Goal: Check status: Check status

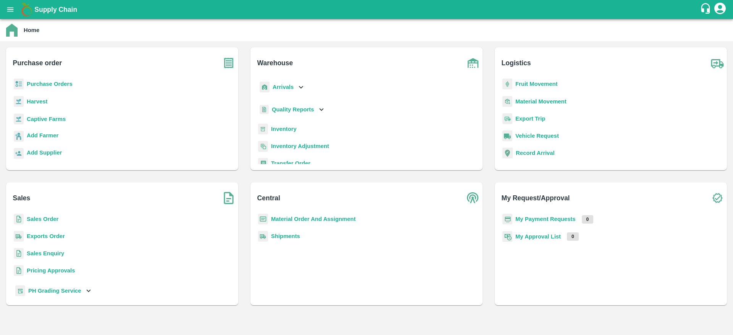
click at [41, 221] on b "Sales Order" at bounding box center [43, 219] width 32 height 6
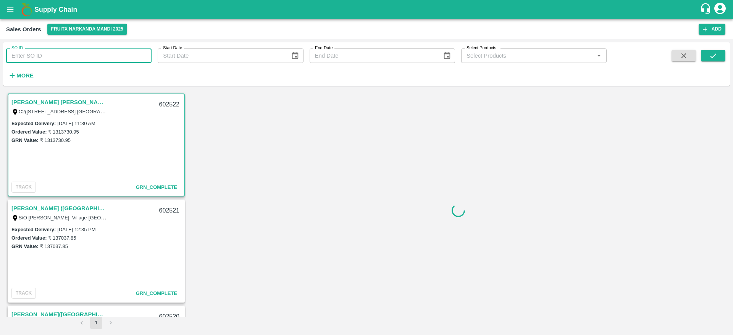
click at [118, 56] on input "SO ID" at bounding box center [78, 55] width 145 height 15
paste input "602358"
type input "602358"
click at [717, 52] on button "submit" at bounding box center [713, 55] width 24 height 11
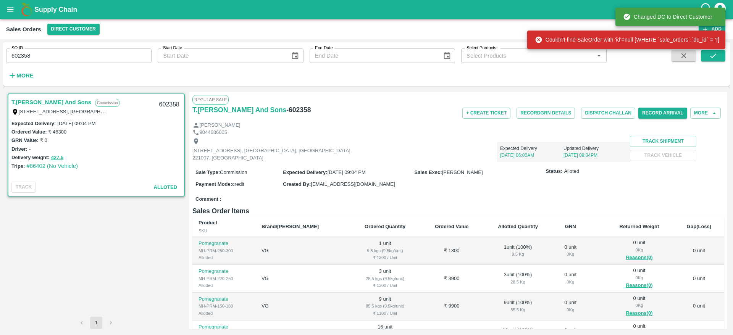
click at [67, 101] on link "T.[PERSON_NAME] And Sons" at bounding box center [51, 102] width 80 height 10
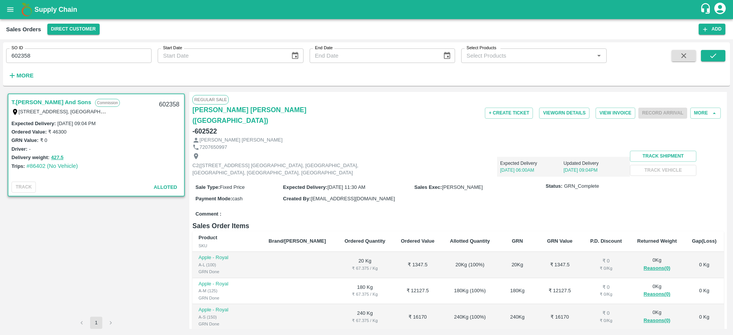
click at [146, 242] on div "T.Kishore Kapoor And Sons Commission Shop No B 27 , , Pahariya fruit mandi, Pah…" at bounding box center [96, 204] width 180 height 225
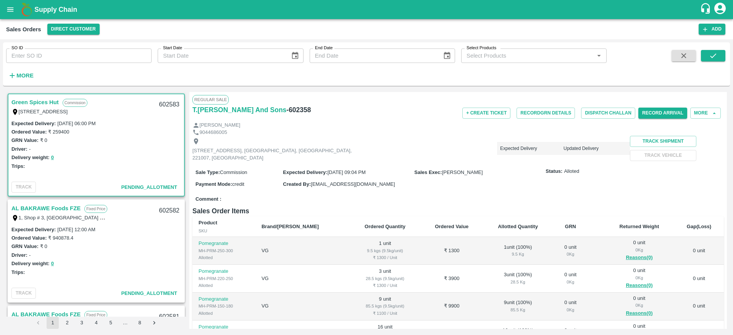
click at [63, 53] on input "SO ID" at bounding box center [78, 55] width 145 height 15
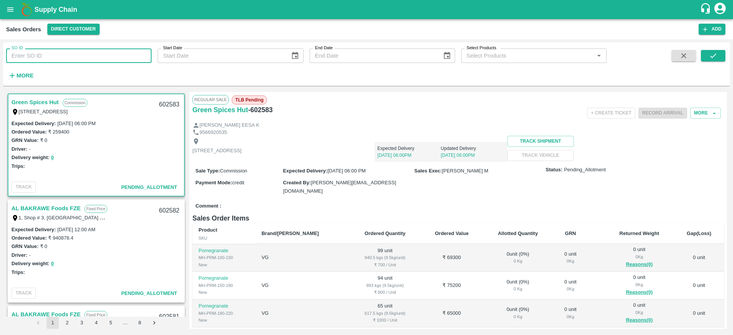
paste input "602358"
type input "602358"
click at [708, 59] on button "submit" at bounding box center [713, 55] width 24 height 11
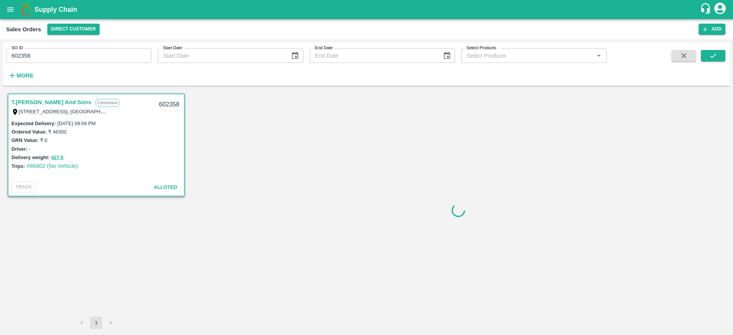
click at [68, 104] on link "T.[PERSON_NAME] And Sons" at bounding box center [51, 102] width 80 height 10
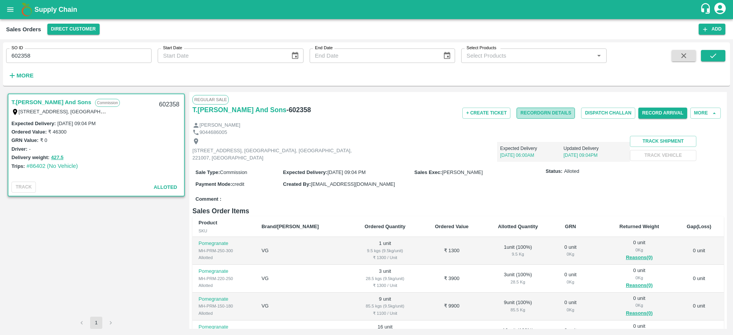
click at [554, 116] on button "Record GRN Details" at bounding box center [545, 113] width 58 height 11
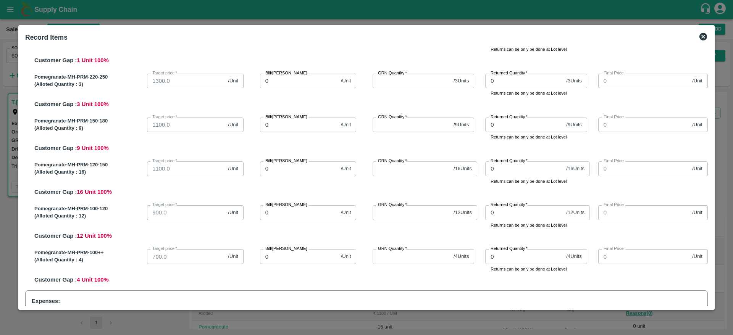
scroll to position [76, 0]
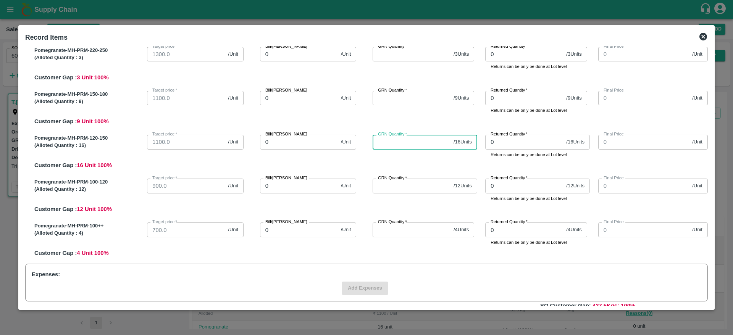
click at [419, 140] on input "GRN Quantity   *" at bounding box center [411, 142] width 78 height 15
click at [701, 35] on icon at bounding box center [703, 37] width 8 height 8
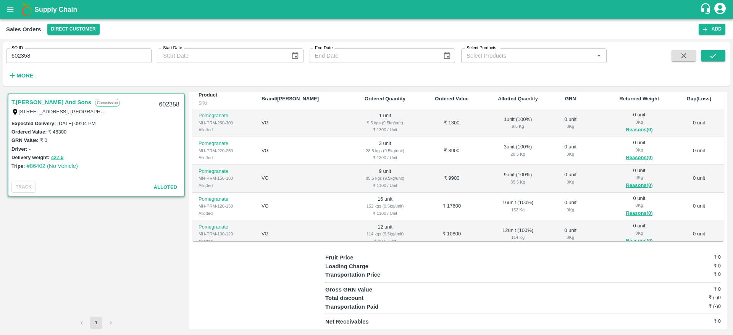
scroll to position [0, 0]
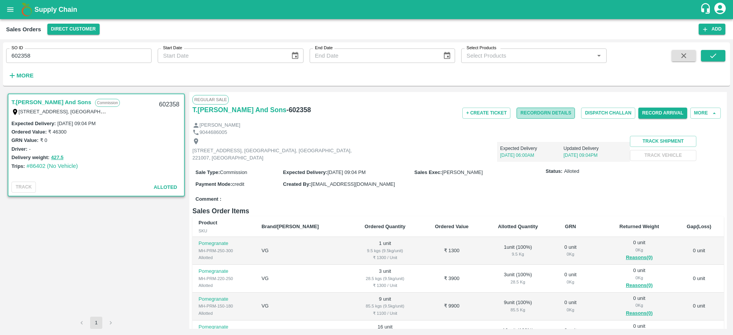
click at [552, 115] on button "Record GRN Details" at bounding box center [545, 113] width 58 height 11
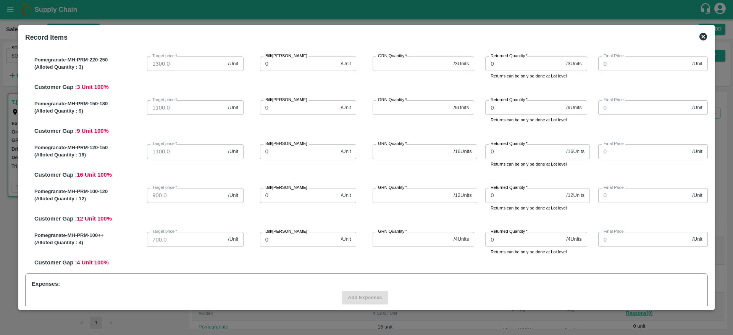
scroll to position [62, 0]
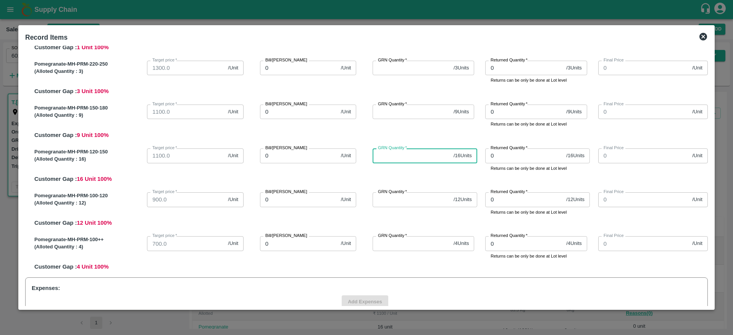
click at [393, 160] on input "GRN Quantity   *" at bounding box center [411, 155] width 78 height 15
type input "21"
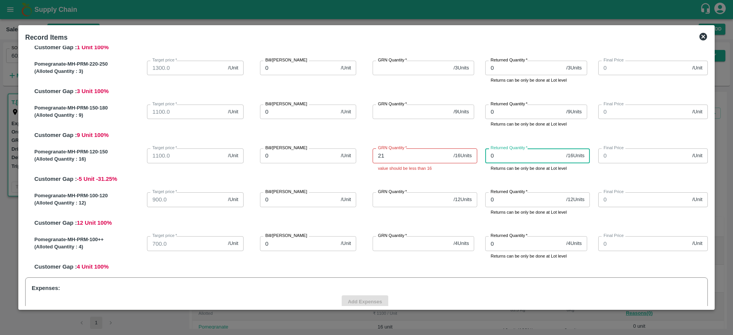
click at [537, 163] on input "0" at bounding box center [524, 155] width 78 height 15
click at [414, 119] on input "GRN Quantity   *" at bounding box center [411, 112] width 78 height 15
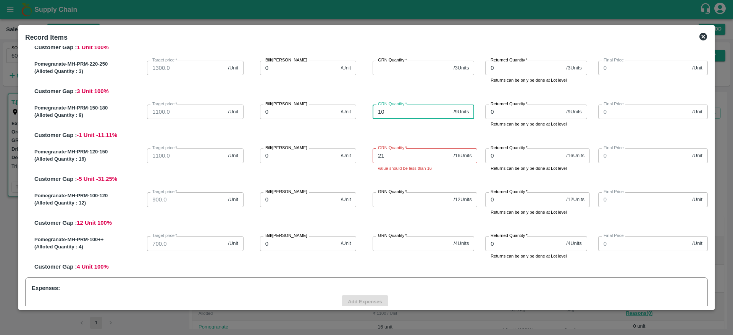
type input "10"
click at [411, 134] on div "Pomegranate-MH-PRM-150-180 (Alloted Quantity : 9 ) Target price   * 1100.0 /Uni…" at bounding box center [369, 121] width 676 height 38
click at [703, 36] on icon at bounding box center [703, 37] width 8 height 8
